Goal: Check status

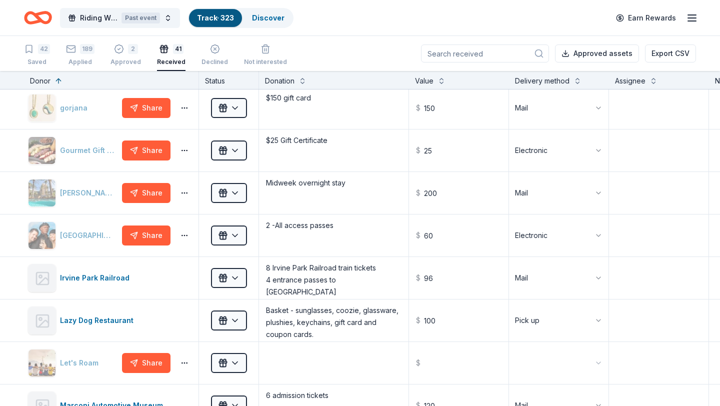
scroll to position [319, 0]
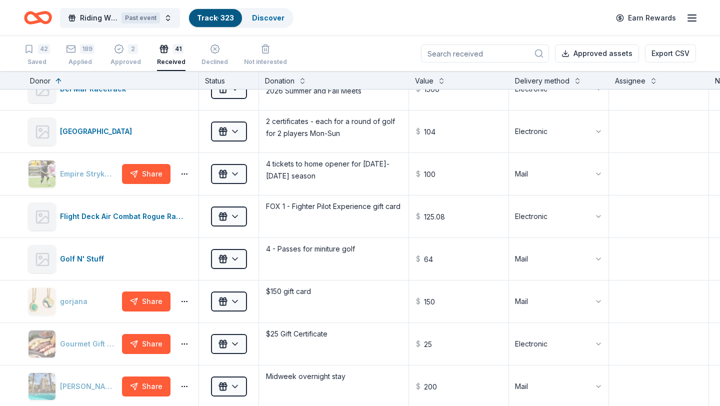
click at [498, 49] on input at bounding box center [485, 54] width 128 height 18
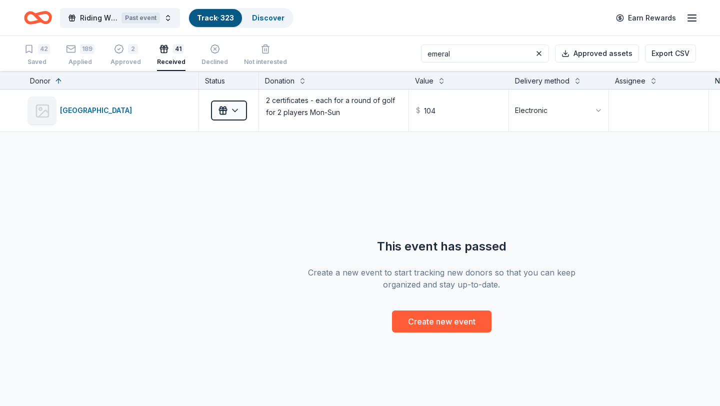
scroll to position [0, 0]
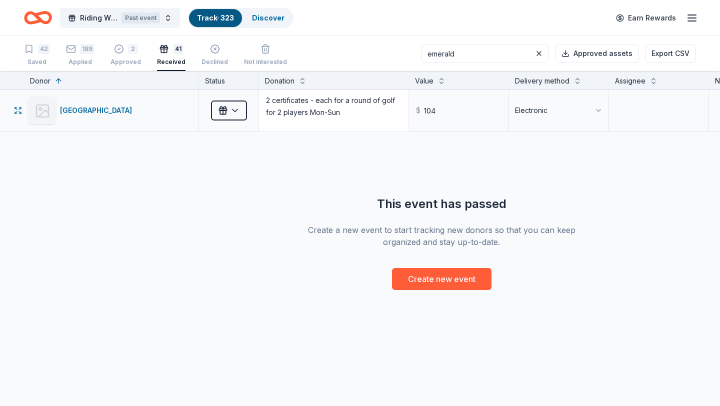
type input "emerald"
click at [314, 103] on textarea "2 certificates - each for a round of golf for 2 players Mon-Sun" at bounding box center [334, 111] width 148 height 40
click at [119, 110] on div "[GEOGRAPHIC_DATA]" at bounding box center [98, 111] width 76 height 12
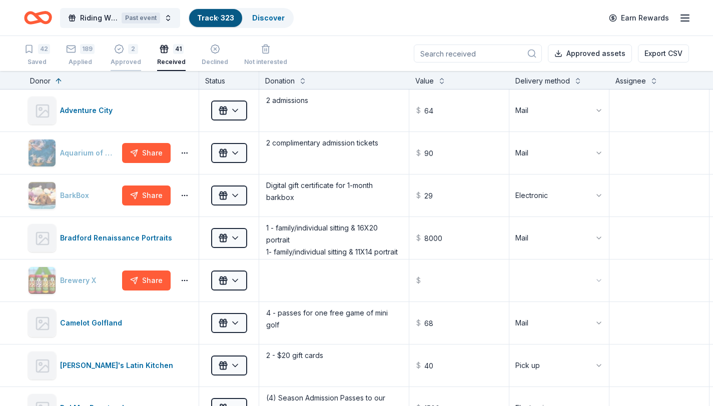
click at [124, 49] on div "2" at bounding box center [126, 49] width 31 height 10
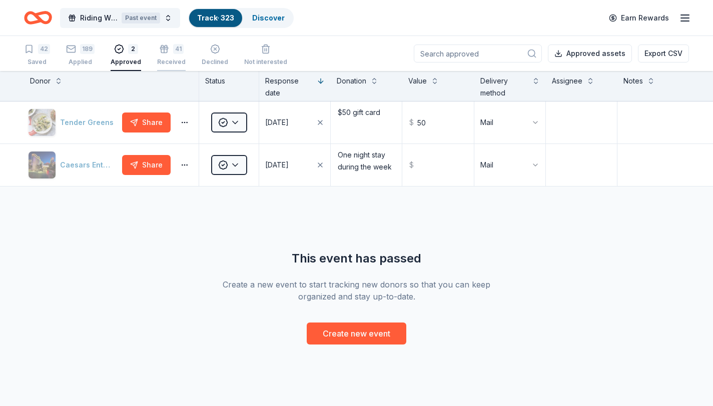
click at [166, 52] on div "41" at bounding box center [171, 49] width 29 height 10
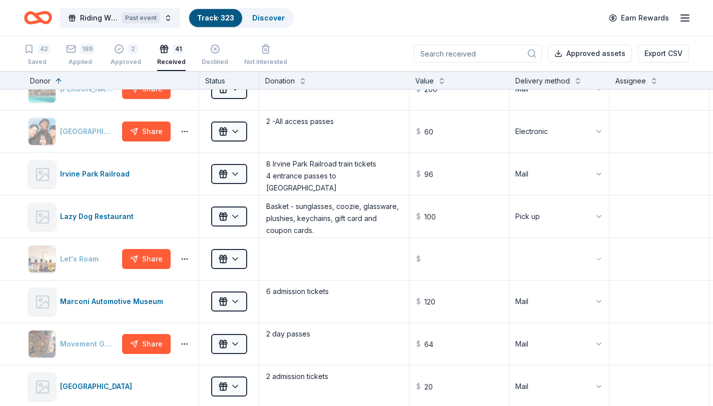
scroll to position [388, 0]
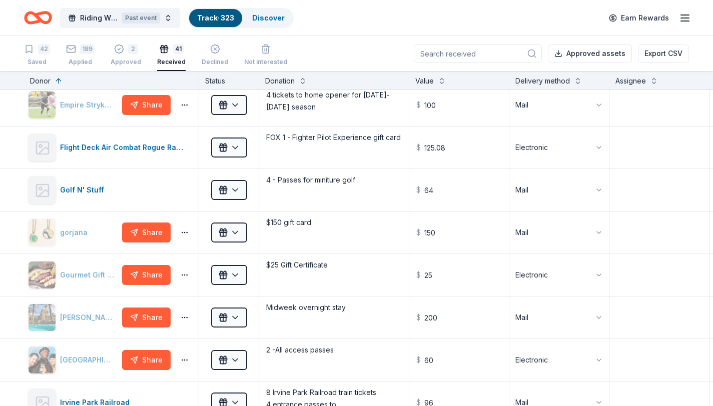
click at [495, 51] on input at bounding box center [478, 54] width 128 height 18
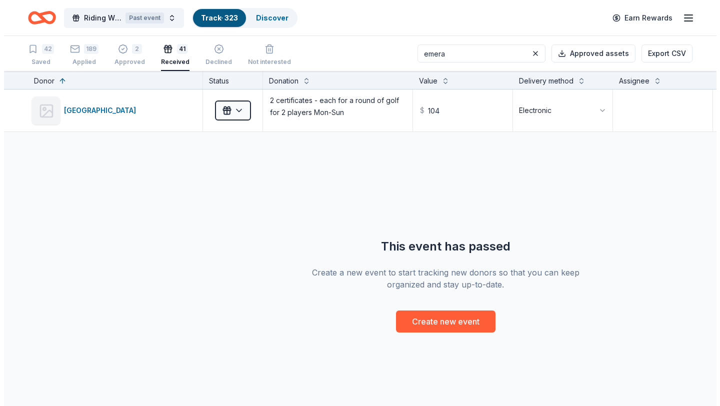
scroll to position [0, 0]
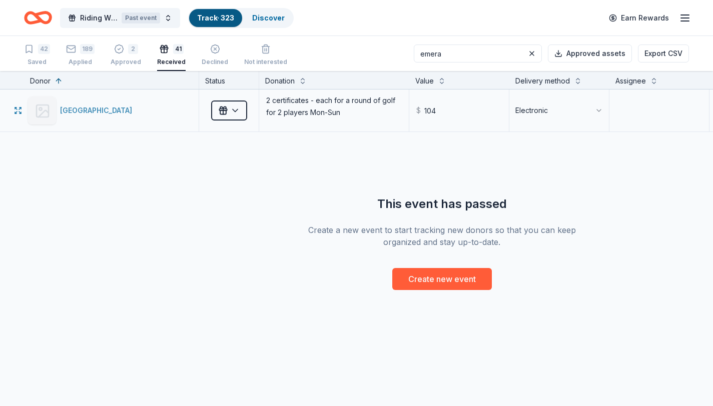
type input "emera"
click at [135, 111] on div "[GEOGRAPHIC_DATA]" at bounding box center [98, 111] width 76 height 12
click at [573, 115] on html "Riding With The Stars Gala Past event Track · 323 Discover Earn Rewards 42 Save…" at bounding box center [356, 203] width 713 height 406
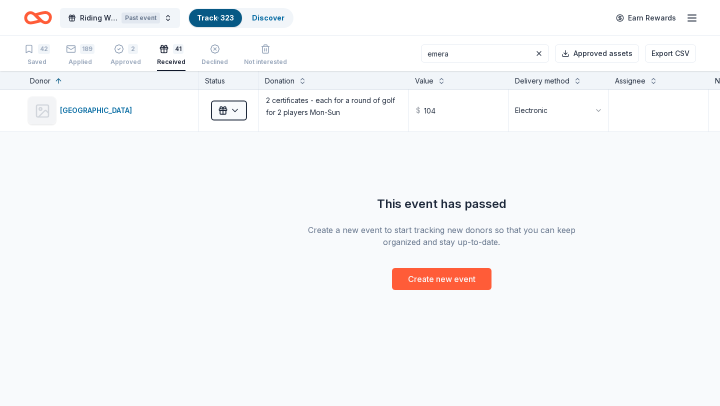
click at [357, 193] on html "Riding With The Stars Gala Past event Track · 323 Discover Earn Rewards 42 Save…" at bounding box center [360, 203] width 720 height 406
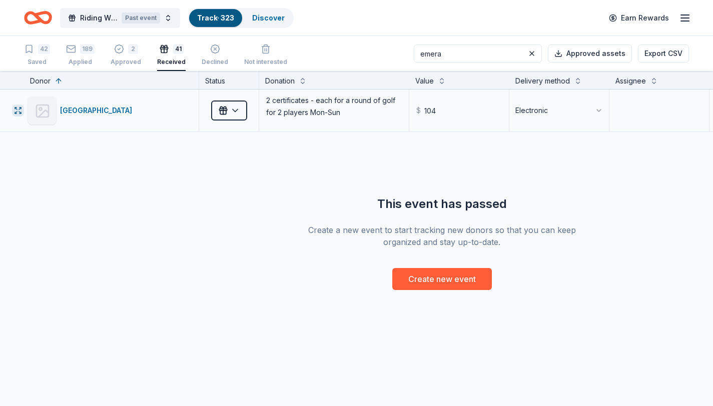
click at [22, 108] on icon "button" at bounding box center [18, 111] width 8 height 8
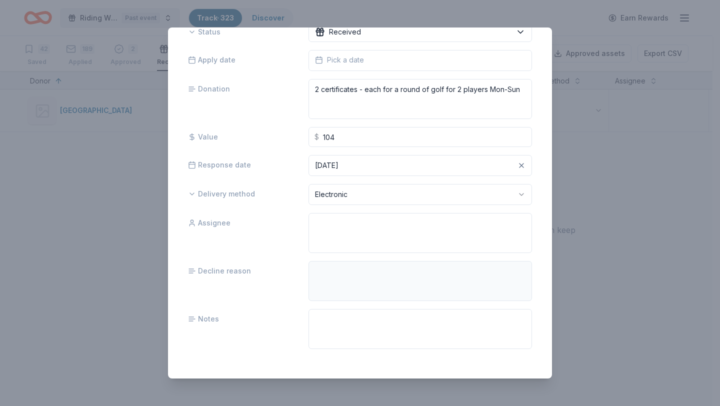
scroll to position [63, 0]
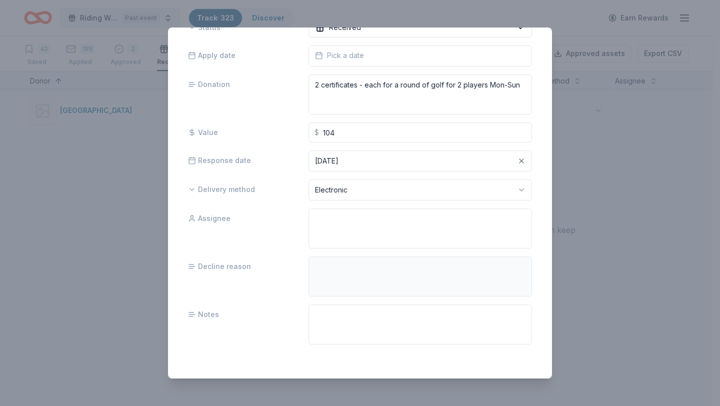
click at [576, 93] on div "Emerald Isle Golf Course Status Received Apply date Pick a date Donation 2 cert…" at bounding box center [360, 203] width 720 height 406
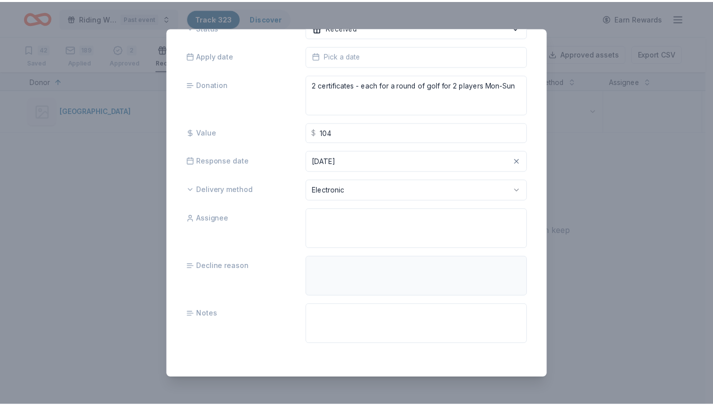
scroll to position [0, 0]
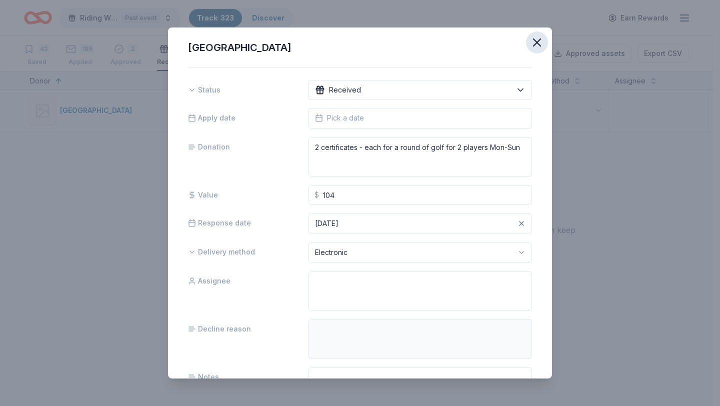
click at [533, 38] on icon "button" at bounding box center [537, 43] width 14 height 14
